Goal: Find specific page/section: Find specific page/section

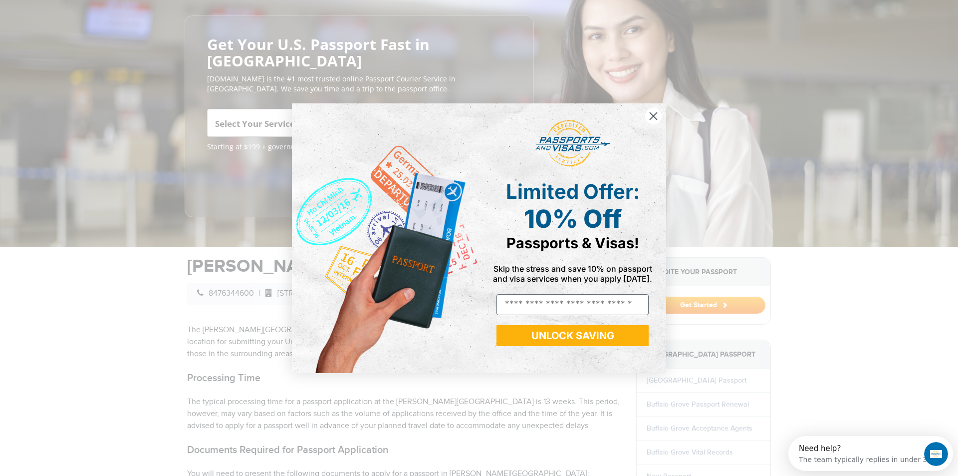
click at [650, 112] on circle "Close dialog" at bounding box center [653, 115] width 16 height 16
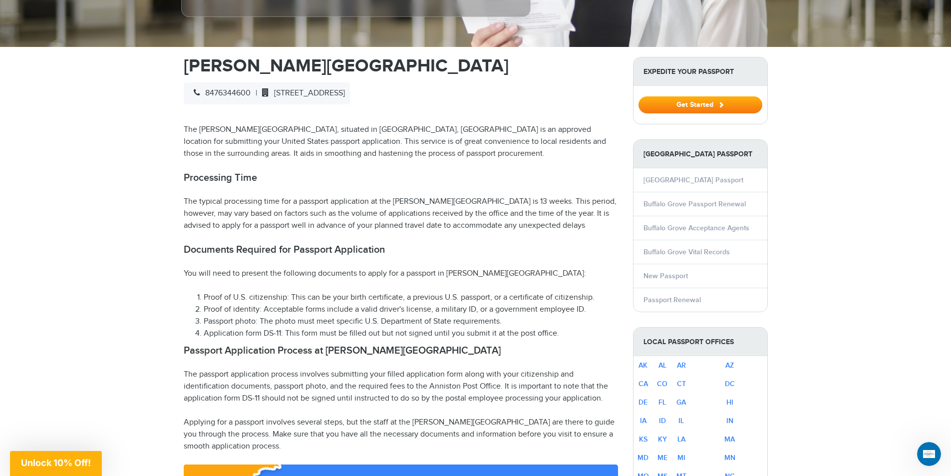
scroll to position [299, 0]
click at [684, 201] on link "Buffalo Grove Passport Renewal" at bounding box center [694, 204] width 102 height 8
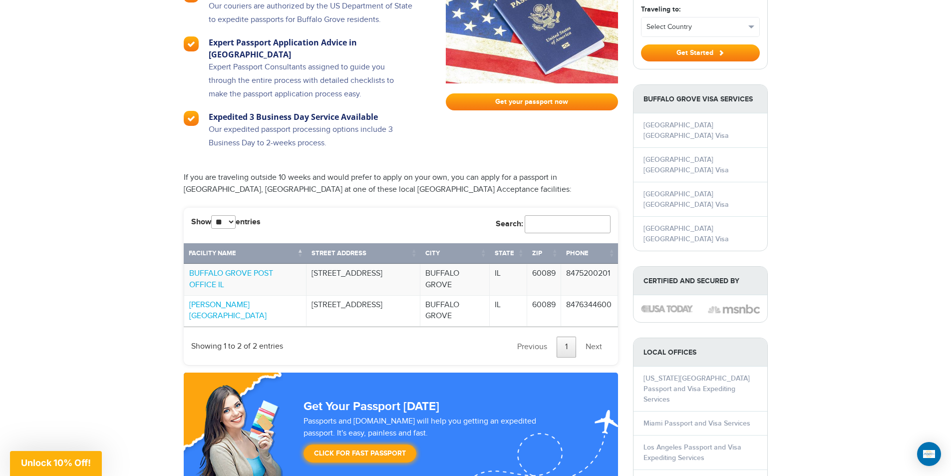
scroll to position [699, 0]
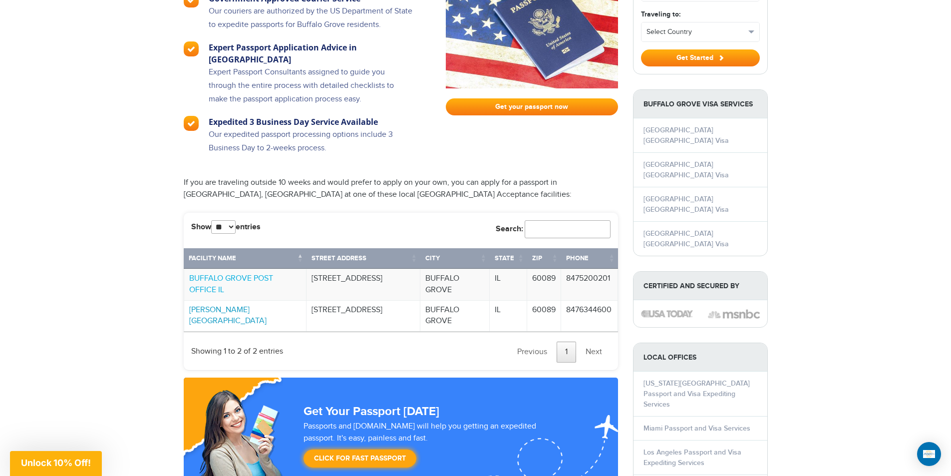
click at [227, 305] on link "[PERSON_NAME][GEOGRAPHIC_DATA]" at bounding box center [227, 315] width 77 height 21
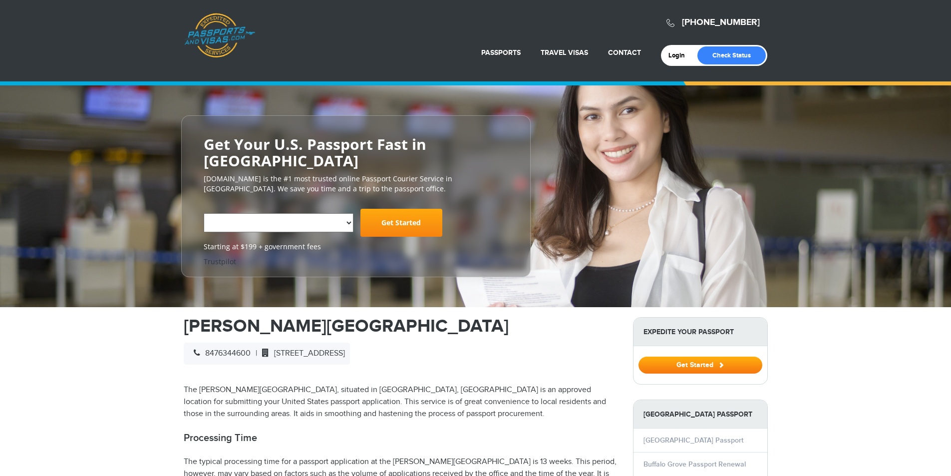
select select "**********"
